Goal: Transaction & Acquisition: Obtain resource

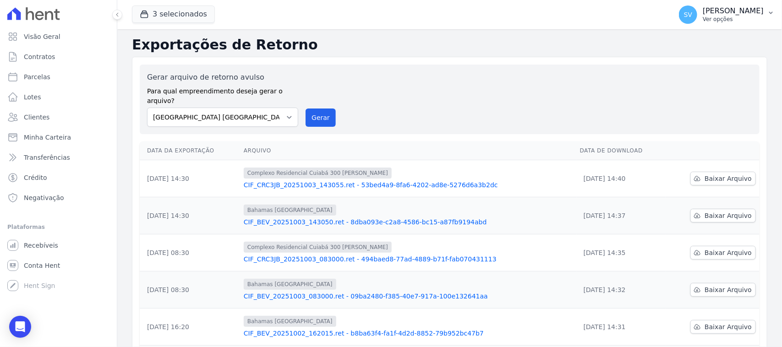
click at [679, 16] on div "[PERSON_NAME] [PERSON_NAME] Ver opções" at bounding box center [721, 14] width 85 height 18
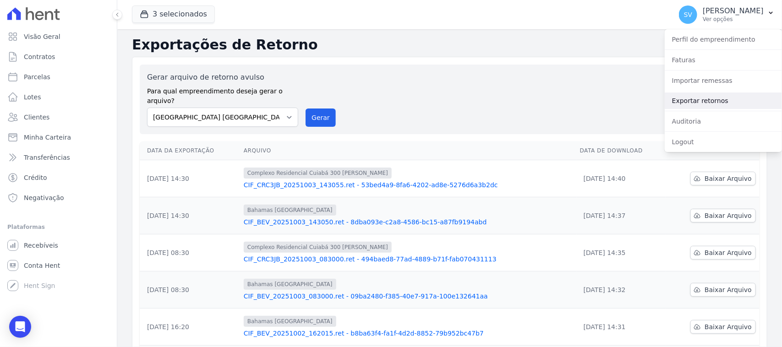
click at [693, 96] on link "Exportar retornos" at bounding box center [723, 101] width 117 height 16
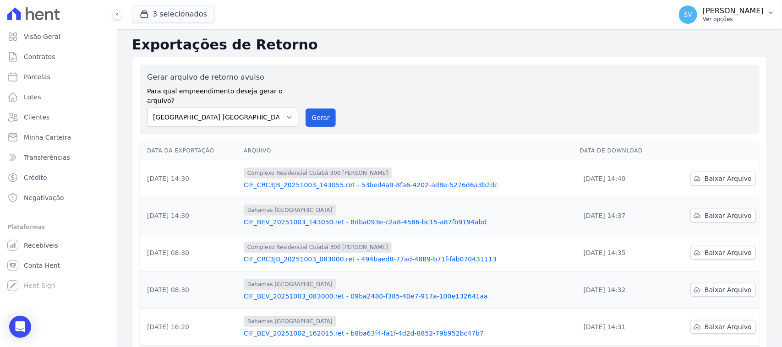
click at [704, 24] on button "[PERSON_NAME] [PERSON_NAME] Ver opções" at bounding box center [727, 15] width 110 height 26
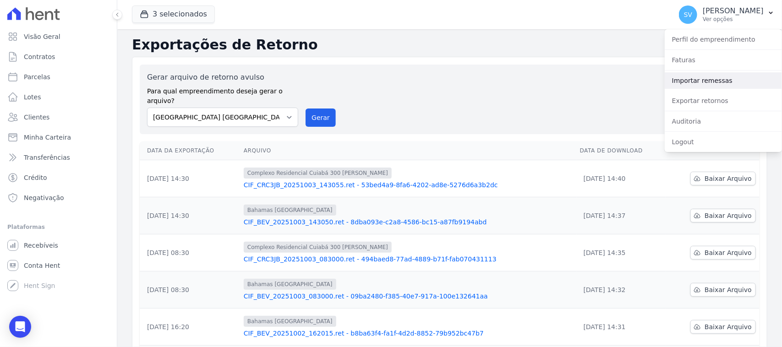
click at [701, 79] on link "Importar remessas" at bounding box center [723, 80] width 117 height 16
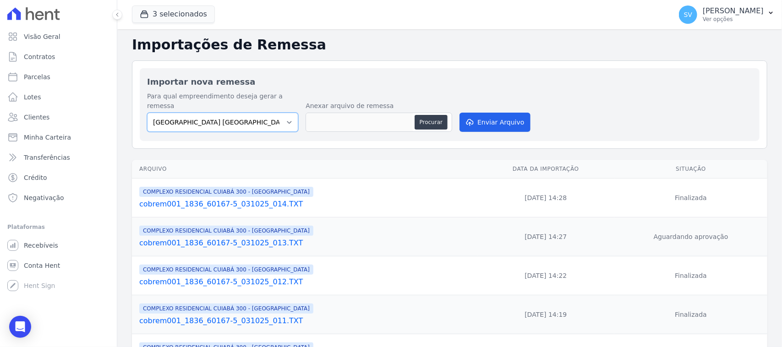
click at [260, 113] on select "[GEOGRAPHIC_DATA] COMPLEXO RESIDENCIAL [GEOGRAPHIC_DATA] 300 - [PERSON_NAME][GE…" at bounding box center [222, 122] width 151 height 19
click at [147, 113] on select "[GEOGRAPHIC_DATA] COMPLEXO RESIDENCIAL [GEOGRAPHIC_DATA] 300 - [PERSON_NAME][GE…" at bounding box center [222, 122] width 151 height 19
click at [429, 102] on div "Anexar arquivo de remessa Procurar" at bounding box center [379, 117] width 147 height 33
click at [434, 115] on button "Procurar" at bounding box center [431, 122] width 33 height 15
click at [261, 113] on select "[GEOGRAPHIC_DATA] COMPLEXO RESIDENCIAL [GEOGRAPHIC_DATA] 300 - [PERSON_NAME][GE…" at bounding box center [222, 122] width 151 height 19
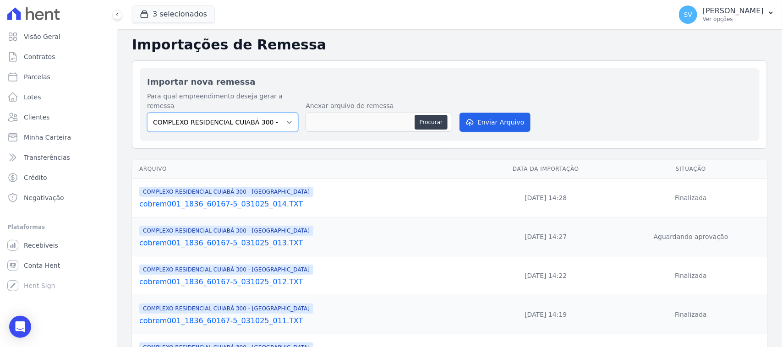
select select "4da9ed21-cc8e-4588-a6ed-caad911ee607"
click at [147, 113] on select "[GEOGRAPHIC_DATA] COMPLEXO RESIDENCIAL [GEOGRAPHIC_DATA] 300 - [PERSON_NAME][GE…" at bounding box center [222, 122] width 151 height 19
click at [433, 119] on button "Procurar" at bounding box center [431, 122] width 33 height 15
type input "cobrem001_1836_60167-5_031025_015.TXT"
click at [491, 115] on button "Enviar Arquivo" at bounding box center [495, 122] width 71 height 19
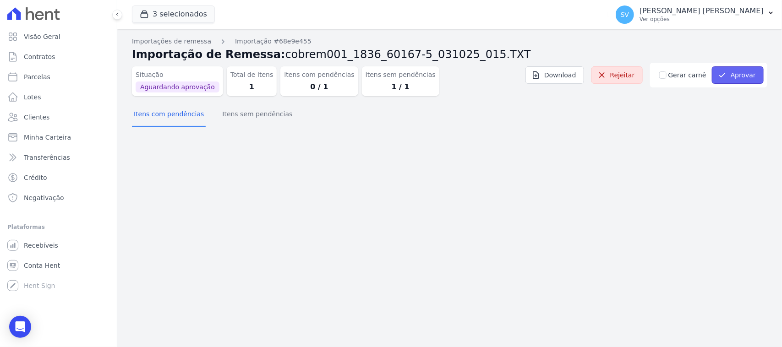
drag, startPoint x: 746, startPoint y: 82, endPoint x: 747, endPoint y: 99, distance: 16.6
click at [746, 82] on button "Aprovar" at bounding box center [738, 74] width 52 height 17
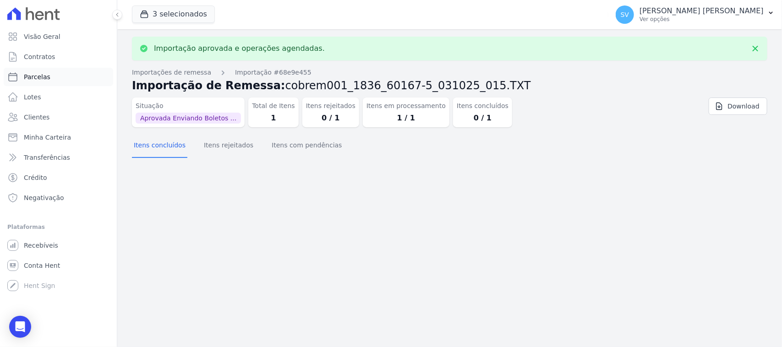
click at [30, 80] on span "Parcelas" at bounding box center [37, 76] width 27 height 9
select select
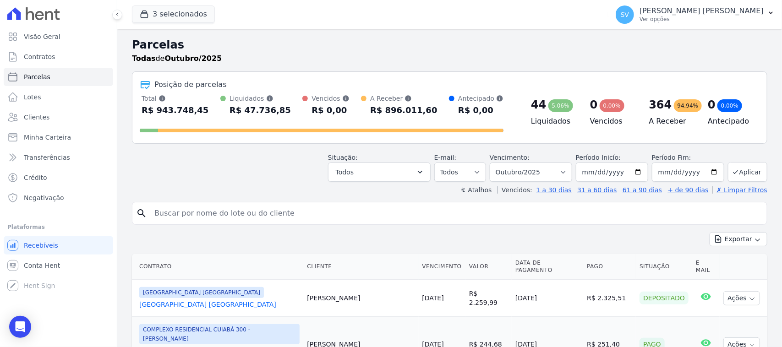
click at [263, 207] on input "search" at bounding box center [456, 213] width 615 height 18
click at [232, 211] on input "search" at bounding box center [456, 213] width 615 height 18
type input "[PERSON_NAME] [PERSON_NAME]"
select select
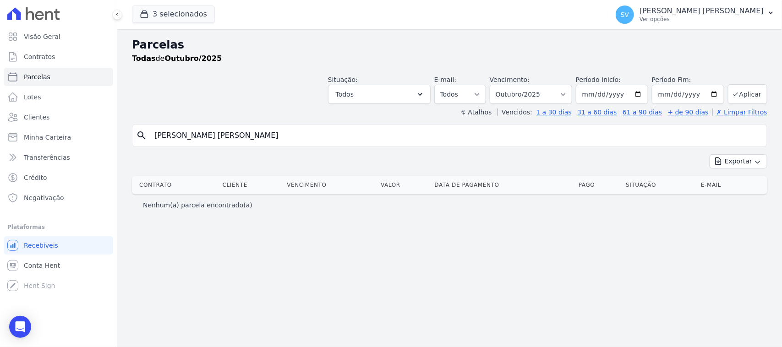
click at [373, 137] on input "[PERSON_NAME] [PERSON_NAME]" at bounding box center [456, 135] width 615 height 18
drag, startPoint x: 306, startPoint y: 138, endPoint x: 157, endPoint y: 133, distance: 149.0
click at [157, 133] on input "[PERSON_NAME] [PERSON_NAME]" at bounding box center [456, 135] width 615 height 18
click at [204, 136] on input "[PERSON_NAME] [PERSON_NAME]" at bounding box center [456, 135] width 615 height 18
click at [198, 134] on input "[PERSON_NAME] [PERSON_NAME]" at bounding box center [456, 135] width 615 height 18
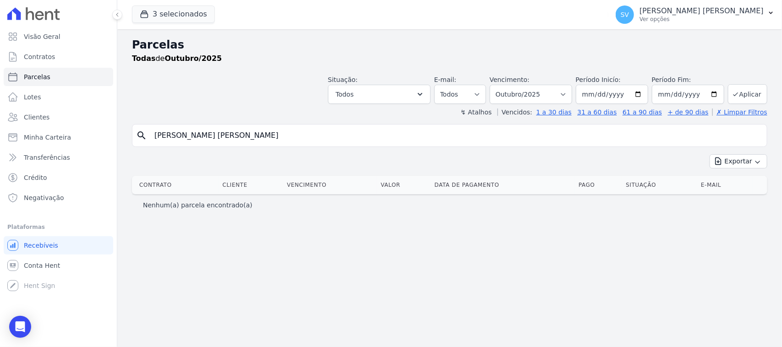
type input "[PERSON_NAME] [PERSON_NAME]"
select select
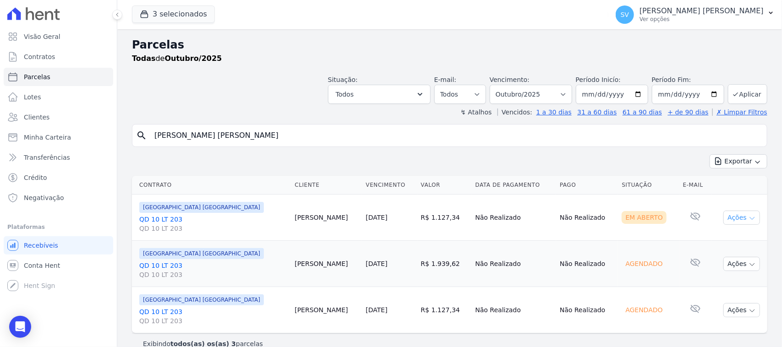
click at [724, 220] on button "Ações" at bounding box center [742, 218] width 37 height 14
click at [705, 237] on link "Ver boleto" at bounding box center [738, 238] width 88 height 17
click at [656, 11] on p "[PERSON_NAME] [PERSON_NAME]" at bounding box center [702, 10] width 124 height 9
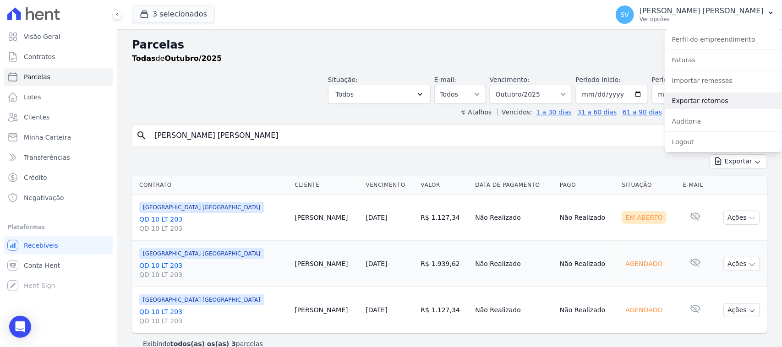
click at [713, 103] on link "Exportar retornos" at bounding box center [723, 101] width 117 height 16
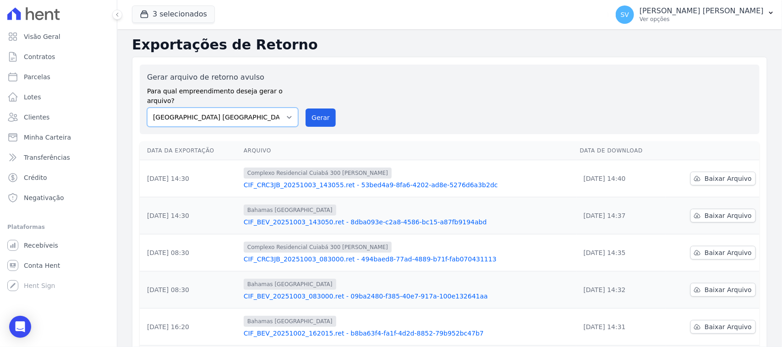
click at [259, 108] on select "[GEOGRAPHIC_DATA] COMPLEXO RESIDENCIAL [GEOGRAPHIC_DATA] 300 - [PERSON_NAME][GE…" at bounding box center [222, 117] width 151 height 19
select select "a999329b-d322-46c5-b2df-9163b092fb9b"
click at [147, 108] on select "[GEOGRAPHIC_DATA] COMPLEXO RESIDENCIAL [GEOGRAPHIC_DATA] 300 - [PERSON_NAME][GE…" at bounding box center [222, 117] width 151 height 19
drag, startPoint x: 320, startPoint y: 105, endPoint x: 447, endPoint y: 88, distance: 128.2
click at [320, 109] on button "Gerar" at bounding box center [321, 118] width 30 height 18
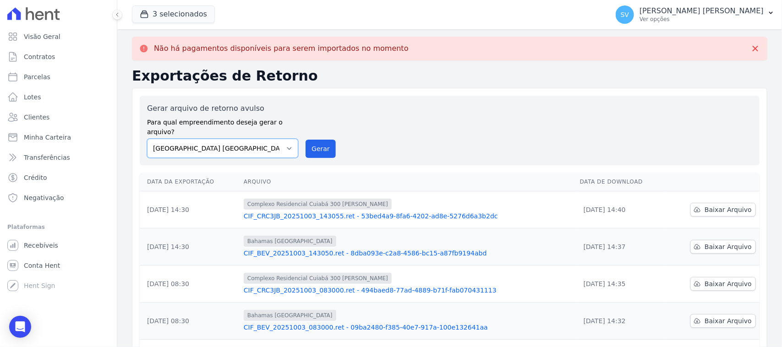
click at [271, 149] on div "Gerar arquivo de retorno avulso Para qual empreendimento deseja gerar o arquivo…" at bounding box center [450, 131] width 620 height 70
drag, startPoint x: 326, startPoint y: 143, endPoint x: 439, endPoint y: 88, distance: 125.2
click at [326, 143] on button "Gerar" at bounding box center [321, 149] width 30 height 18
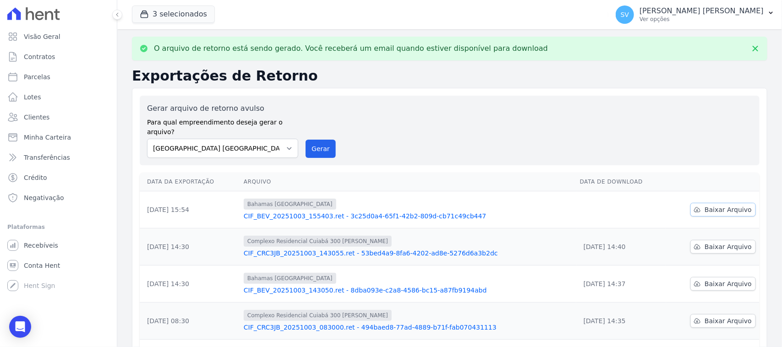
drag, startPoint x: 725, startPoint y: 201, endPoint x: 767, endPoint y: 205, distance: 42.0
click at [725, 205] on span "Baixar Arquivo" at bounding box center [728, 209] width 47 height 9
